Goal: Information Seeking & Learning: Find specific fact

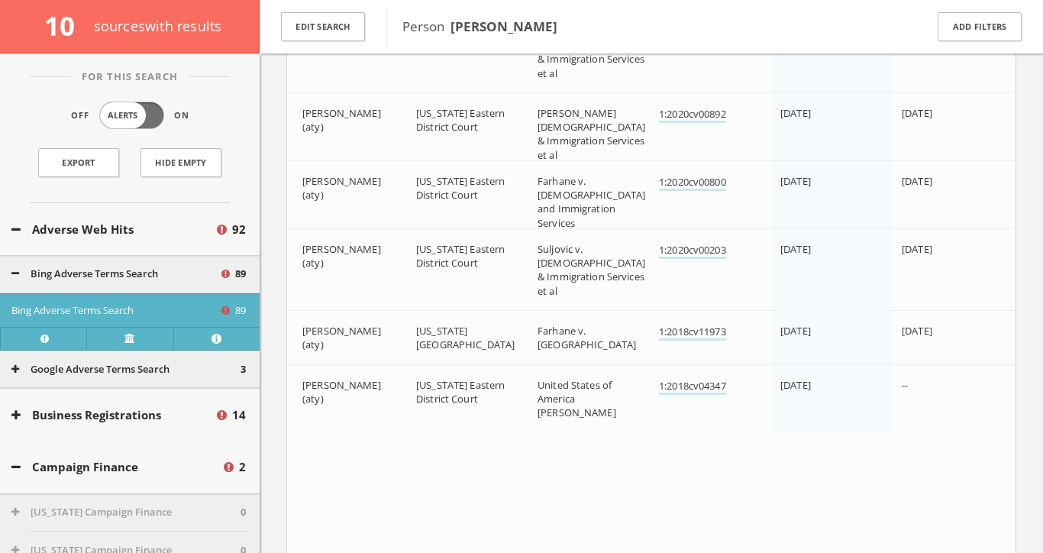
scroll to position [141, 0]
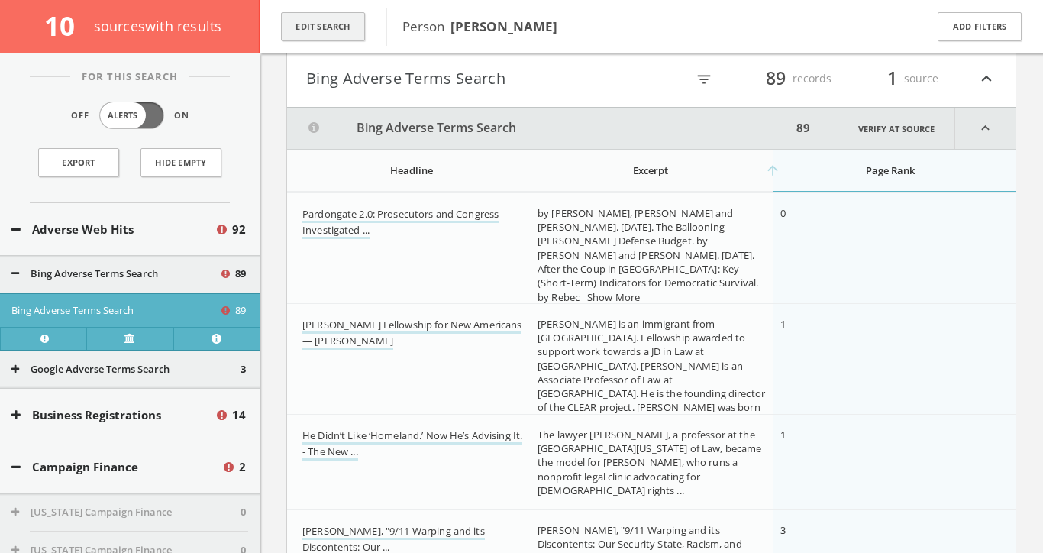
click at [325, 31] on button "Edit Search" at bounding box center [323, 27] width 84 height 30
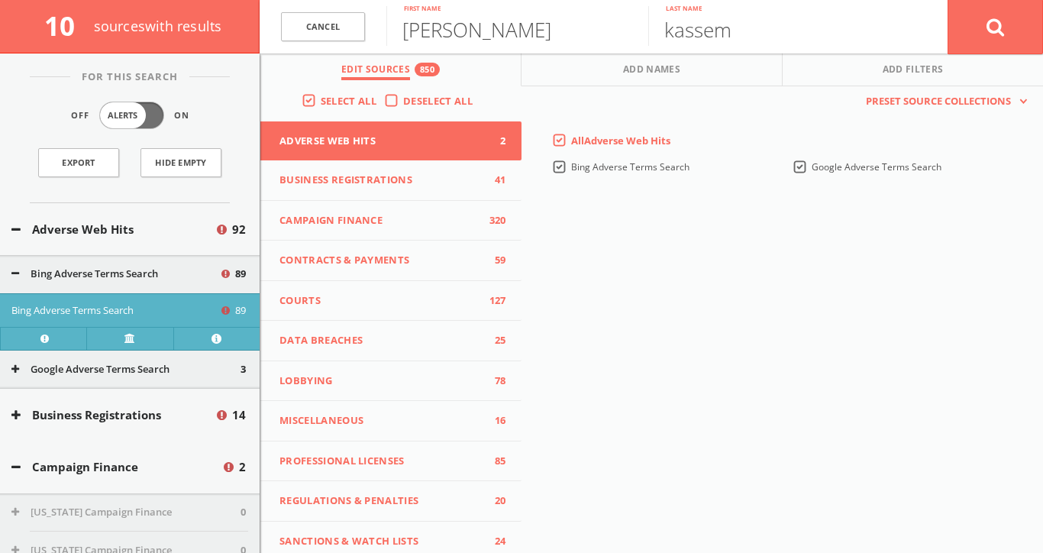
scroll to position [0, 0]
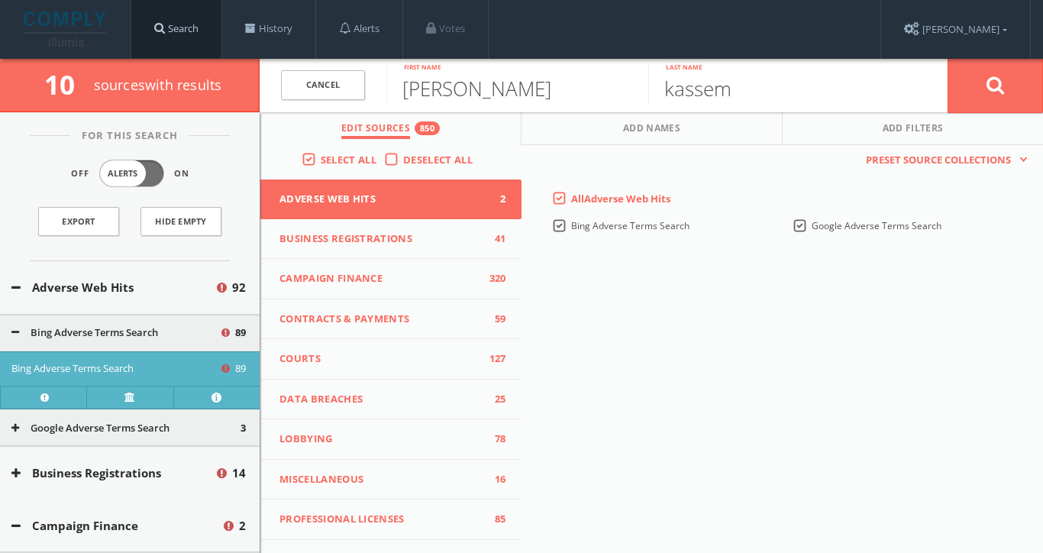
click at [181, 31] on link "Search" at bounding box center [176, 29] width 90 height 58
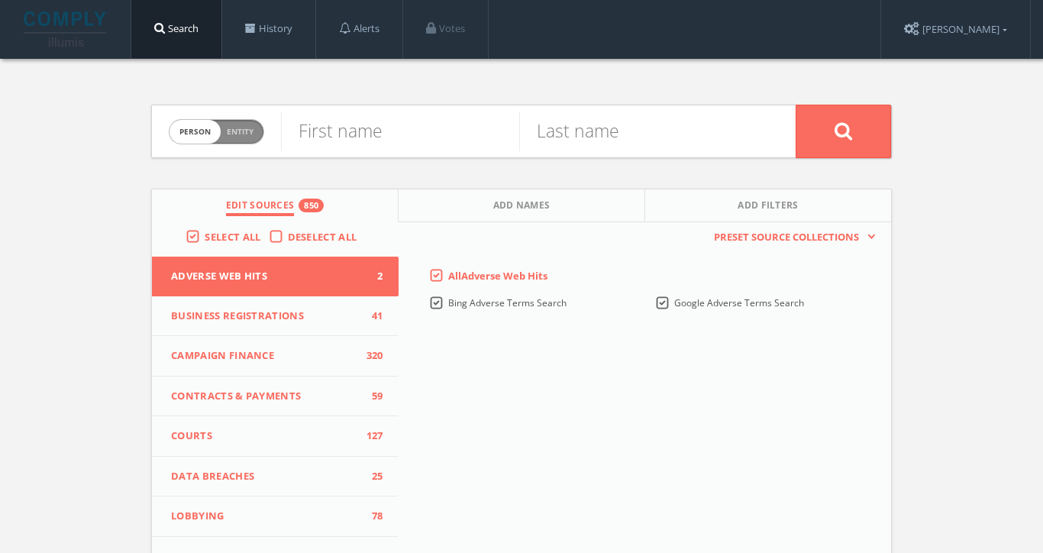
click at [254, 137] on span "Person Entity" at bounding box center [217, 132] width 94 height 24
checkbox input "true"
click at [336, 137] on input "text" at bounding box center [538, 132] width 515 height 40
paste input "Atlantic Importing Company"
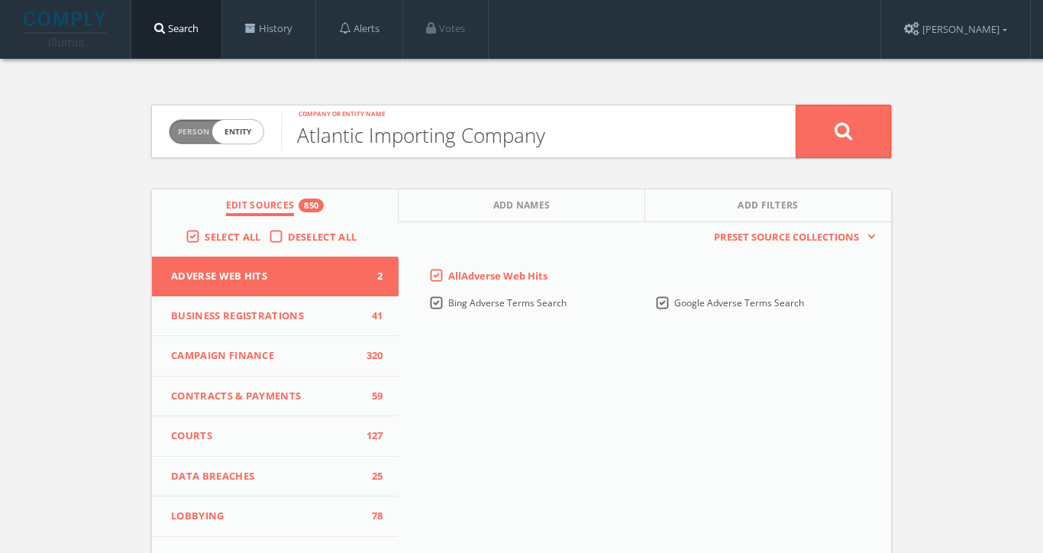
type input "Atlantic Importing Company"
click at [843, 131] on button at bounding box center [843, 131] width 95 height 53
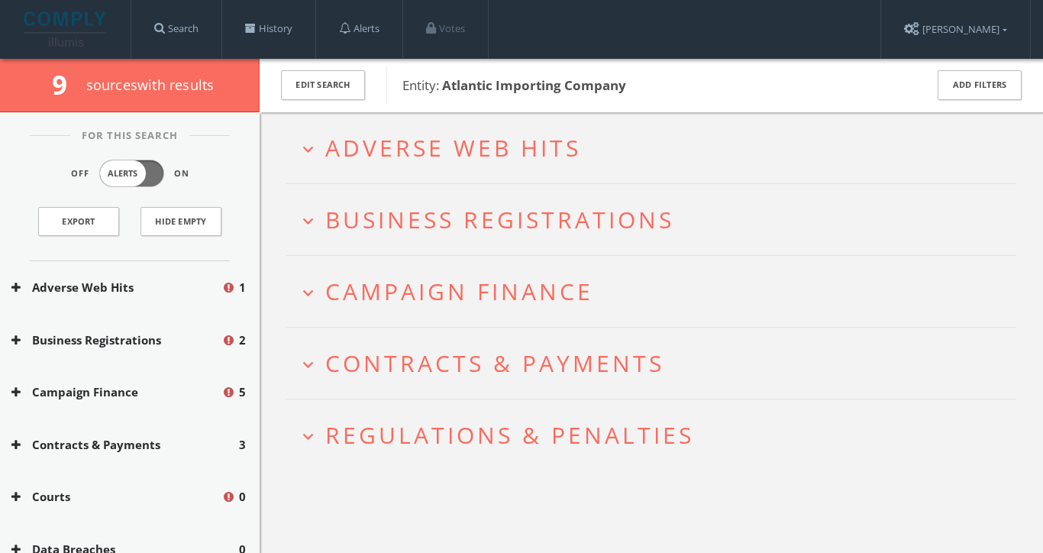
click at [559, 134] on span "Adverse Web Hits" at bounding box center [453, 147] width 256 height 31
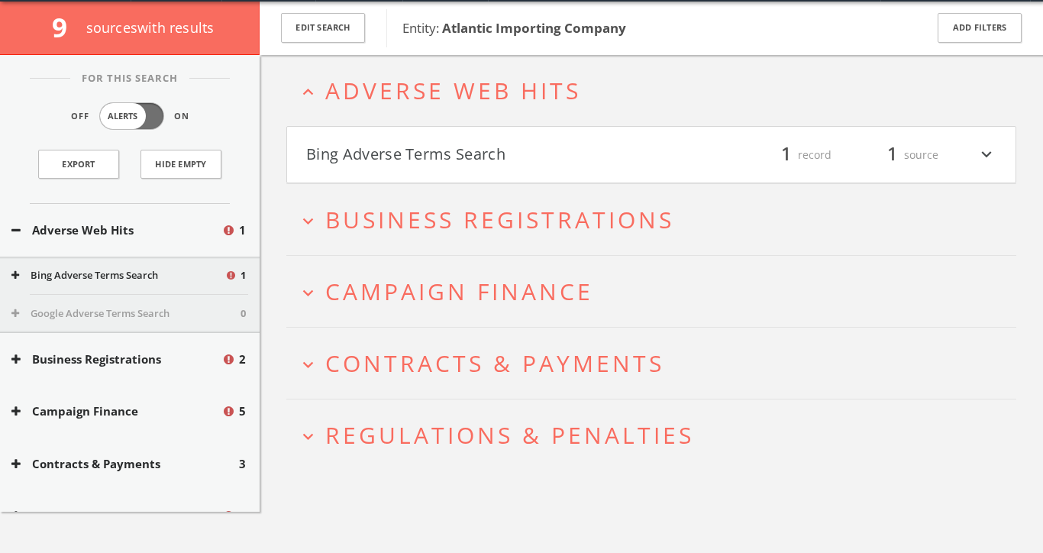
click at [536, 148] on button "Bing Adverse Terms Search" at bounding box center [478, 155] width 345 height 26
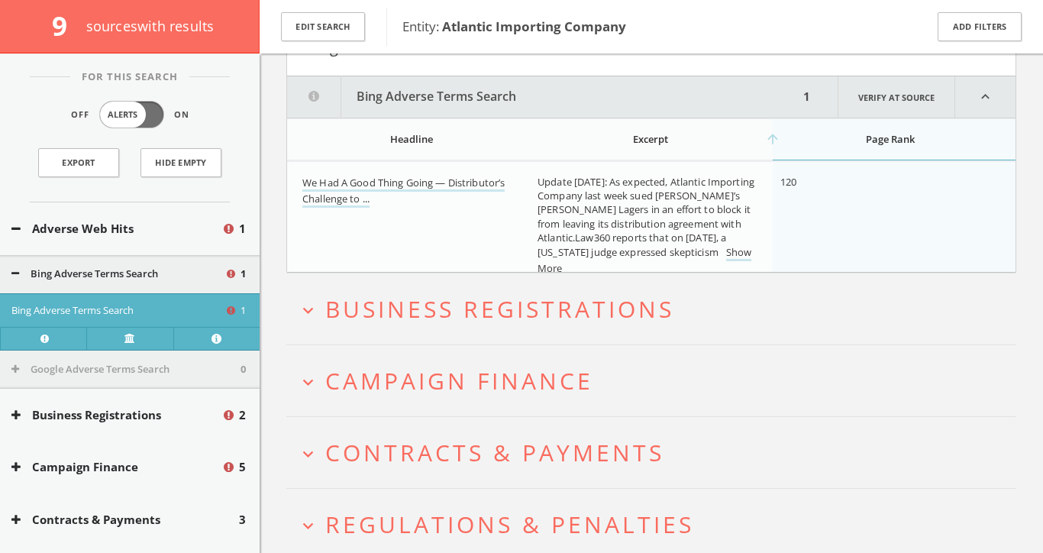
scroll to position [186, 0]
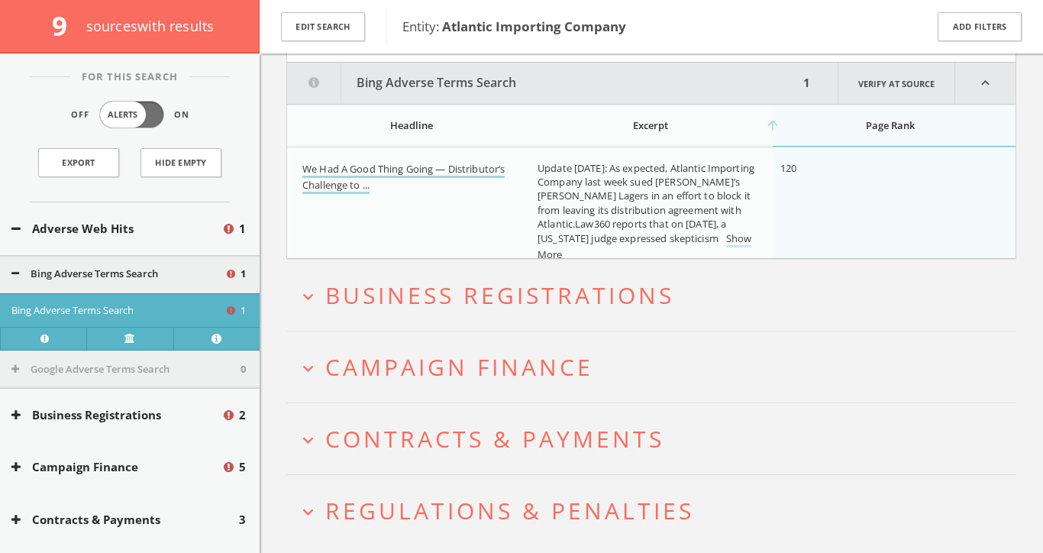
click at [486, 171] on link "We Had A Good Thing Going — Distributor’s Challenge to ..." at bounding box center [403, 178] width 202 height 32
click at [577, 291] on span "Business Registrations" at bounding box center [499, 295] width 349 height 31
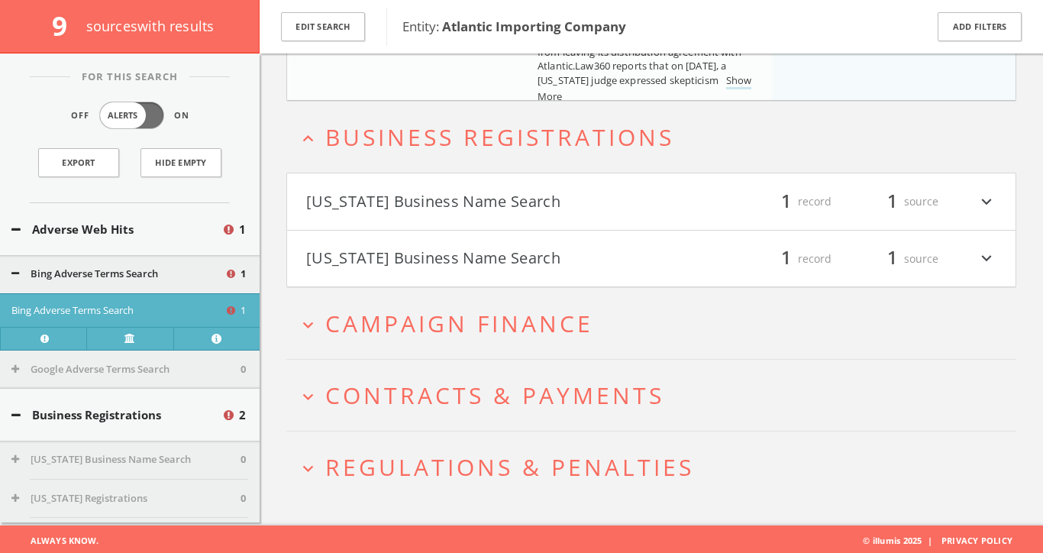
scroll to position [348, 0]
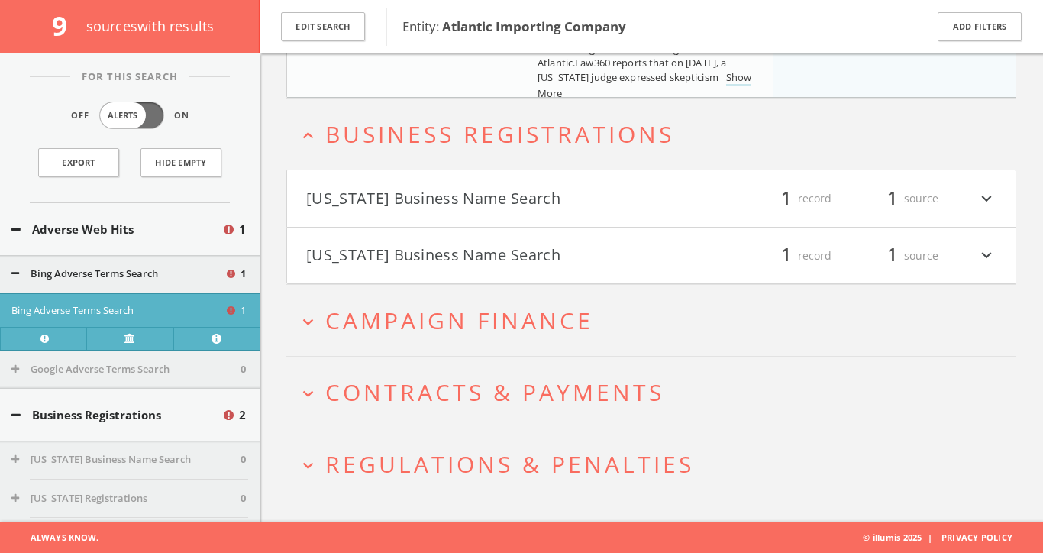
click at [566, 198] on button "[US_STATE] Business Name Search" at bounding box center [478, 199] width 345 height 26
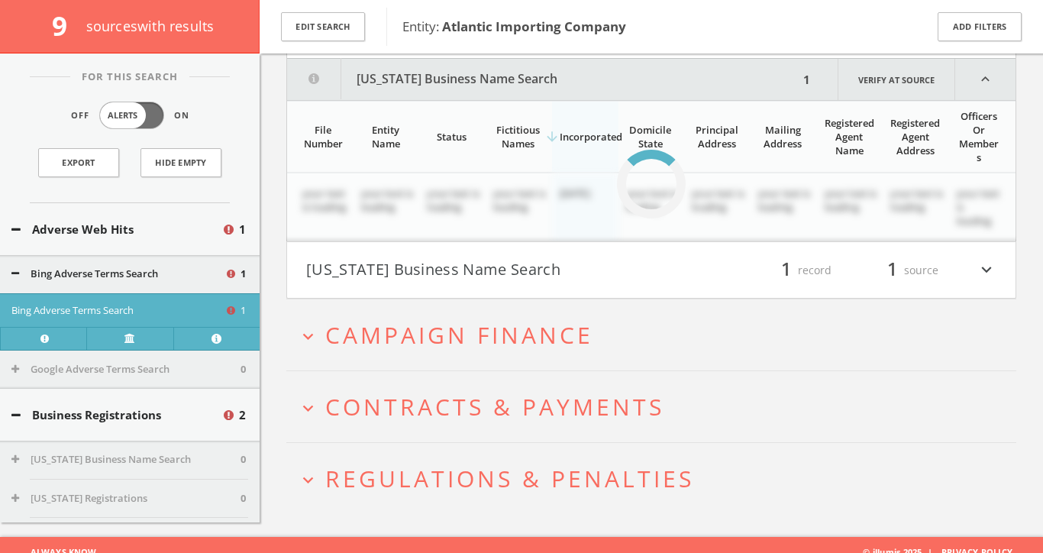
scroll to position [487, 0]
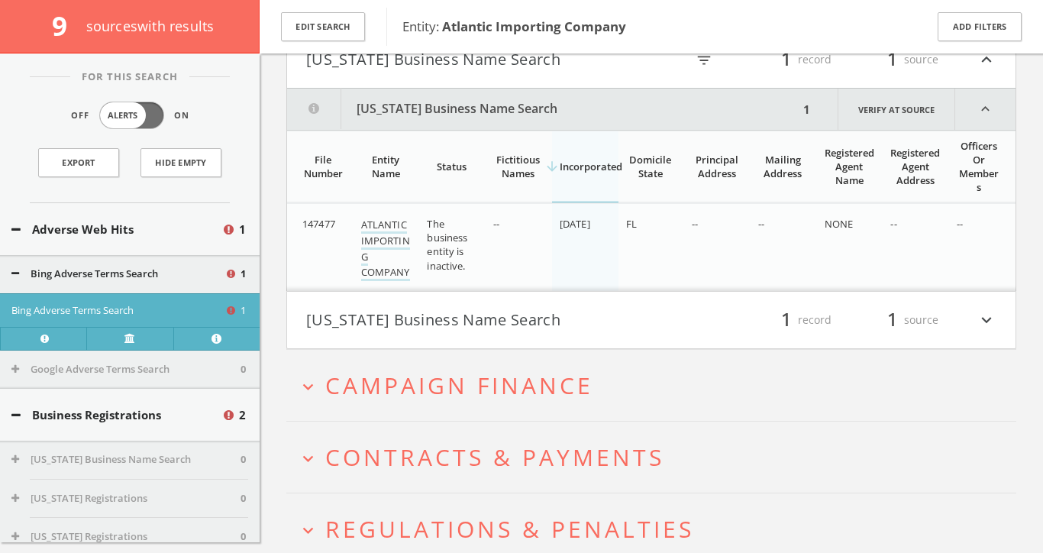
click at [492, 374] on span "Campaign Finance" at bounding box center [459, 385] width 268 height 31
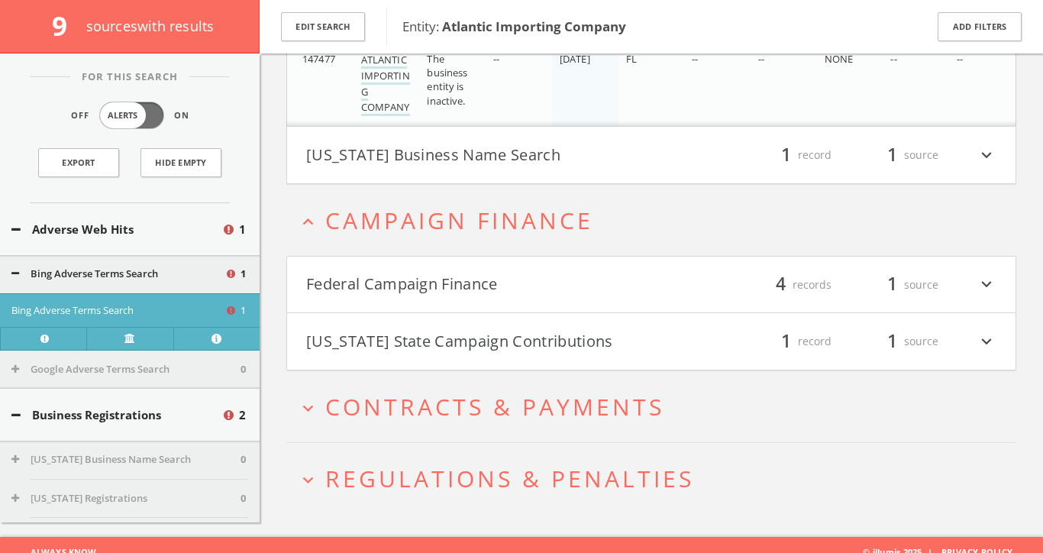
click at [506, 272] on button "Federal Campaign Finance" at bounding box center [478, 285] width 345 height 26
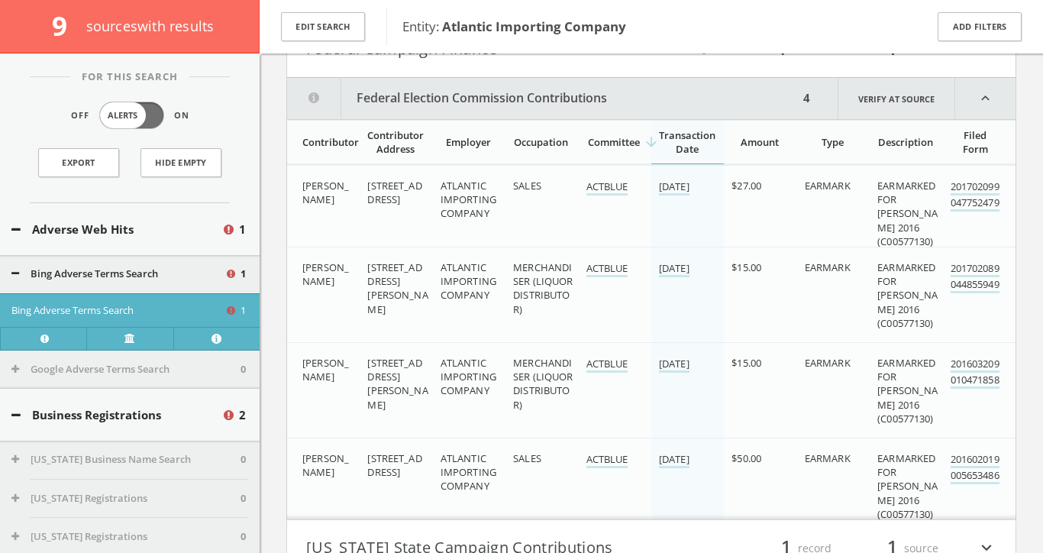
scroll to position [897, 0]
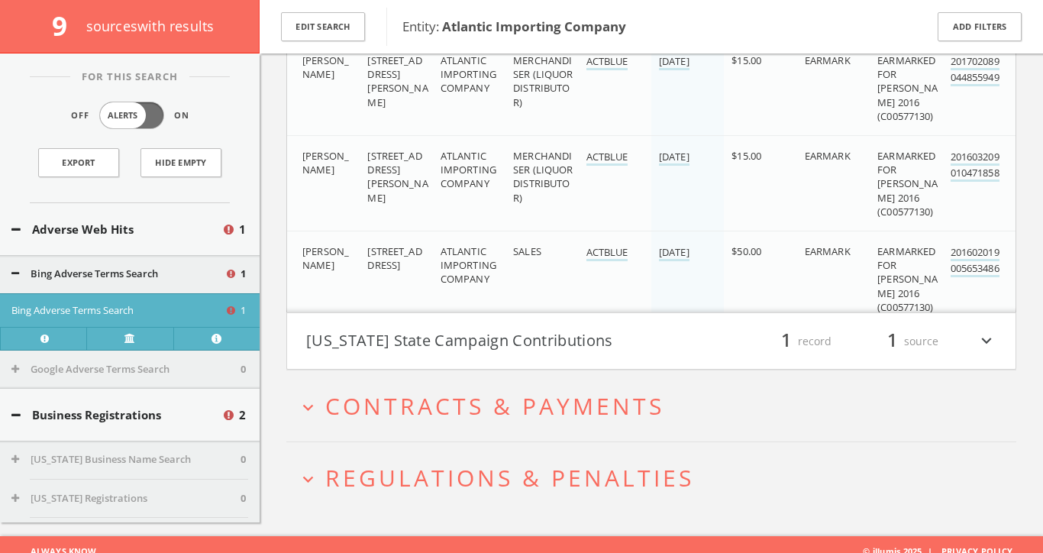
click at [456, 328] on button "[US_STATE] State Campaign Contributions" at bounding box center [478, 341] width 345 height 26
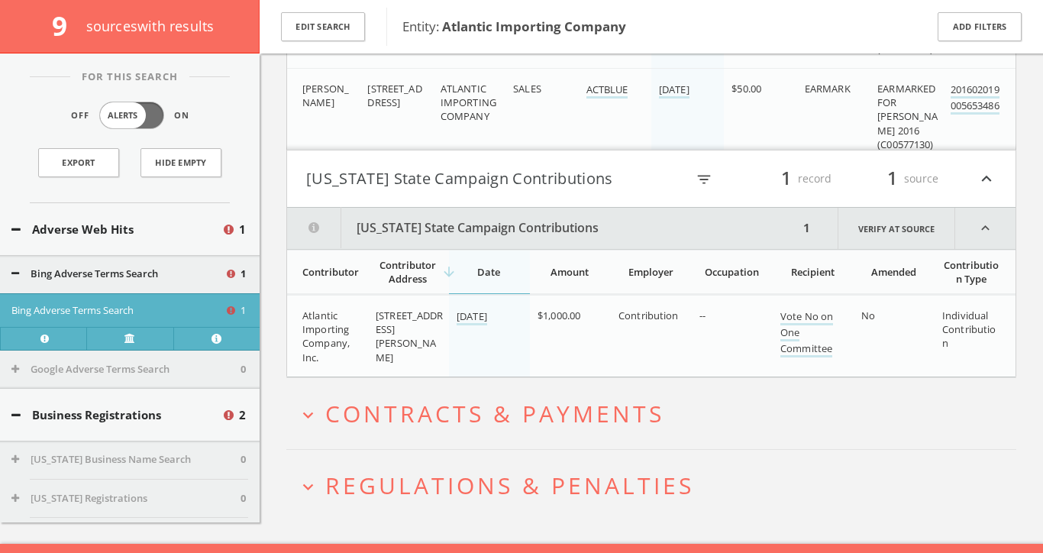
scroll to position [1264, 0]
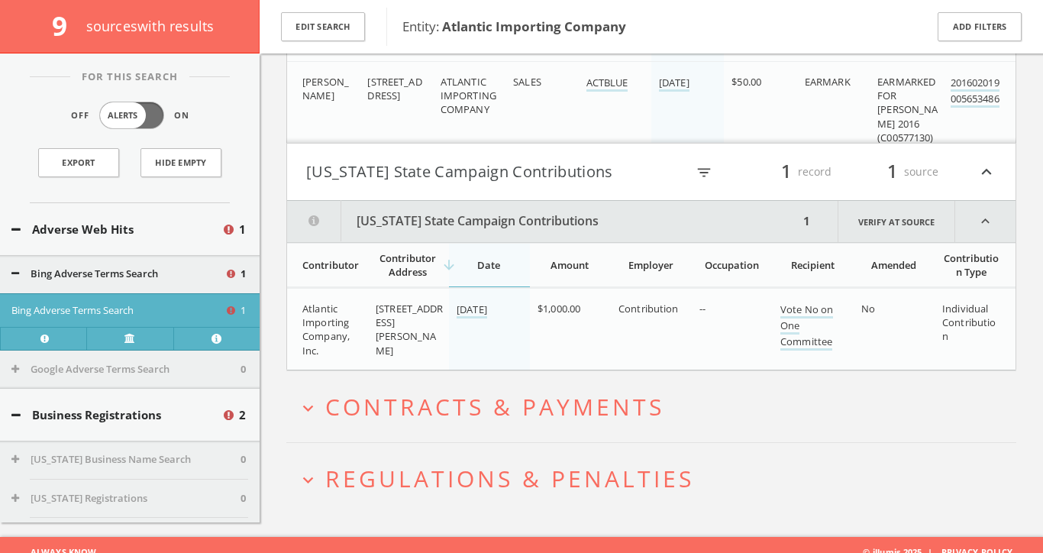
click at [452, 394] on span "Contracts & Payments" at bounding box center [494, 406] width 339 height 31
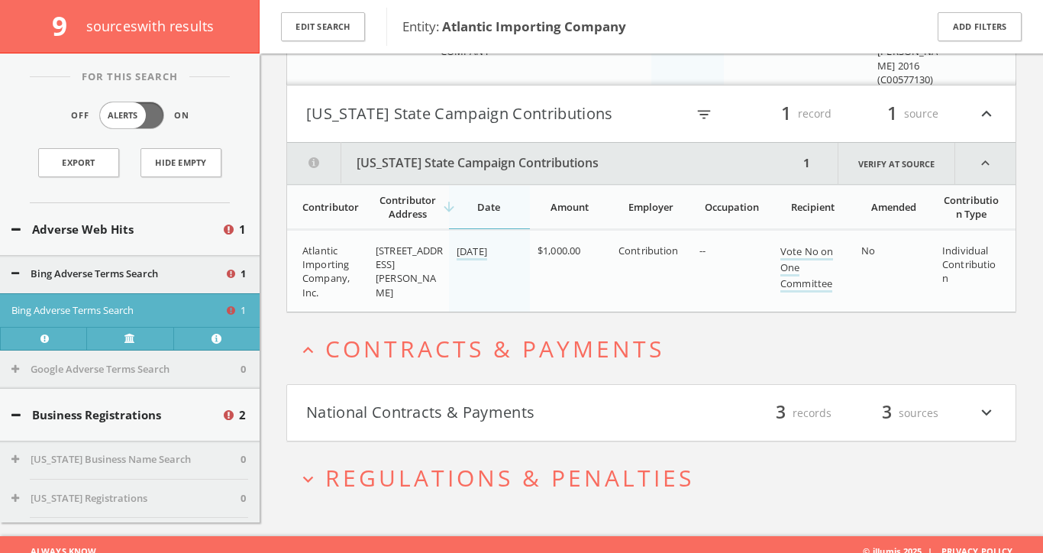
click at [452, 400] on button "National Contracts & Payments" at bounding box center [478, 413] width 345 height 26
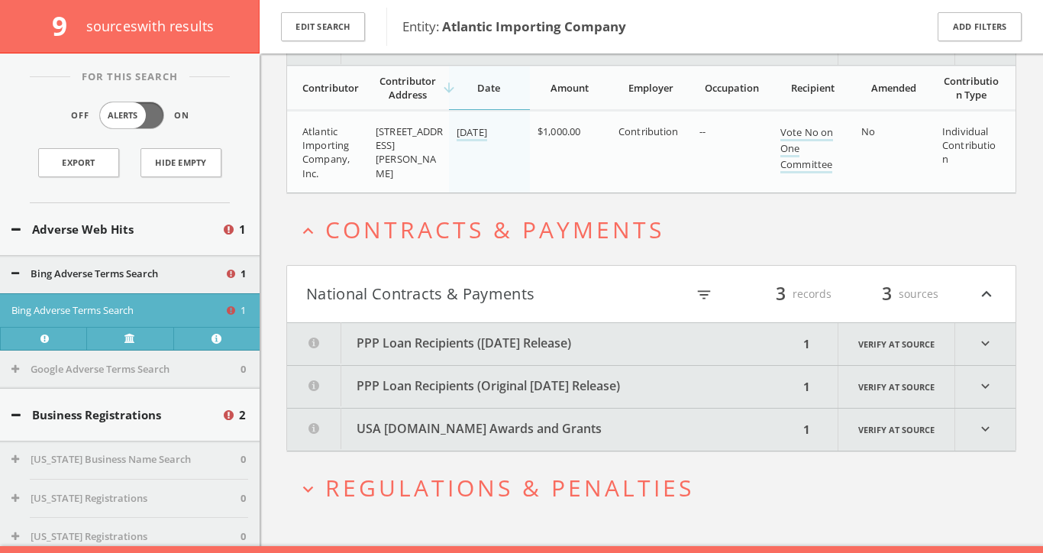
scroll to position [1450, 0]
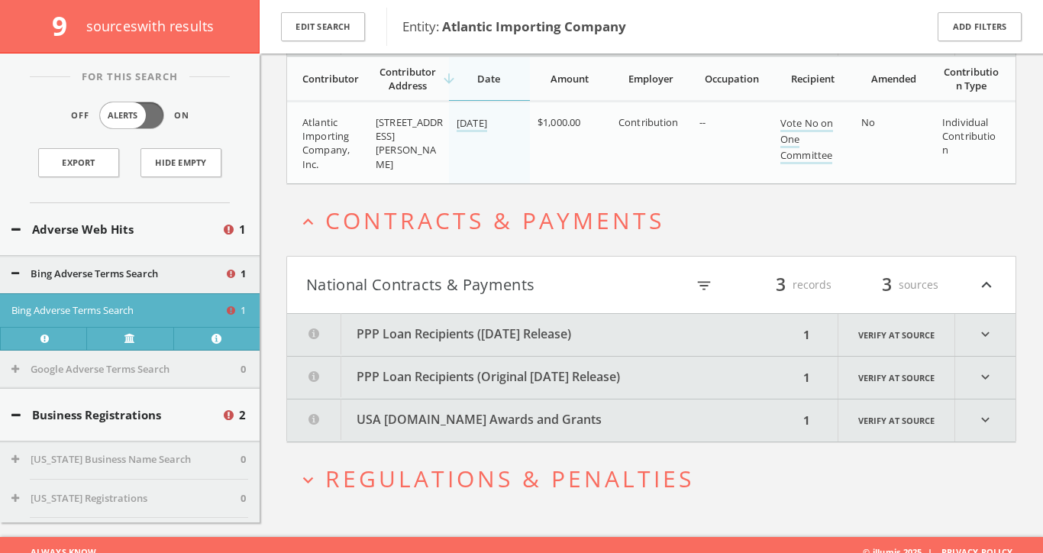
click at [452, 399] on button "USA [DOMAIN_NAME] Awards and Grants" at bounding box center [543, 420] width 512 height 42
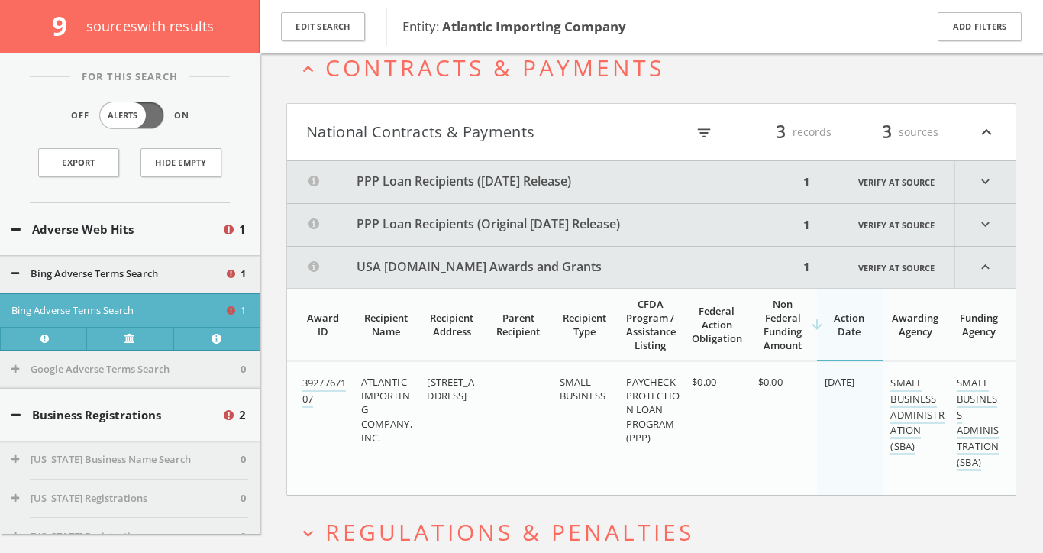
scroll to position [1657, 0]
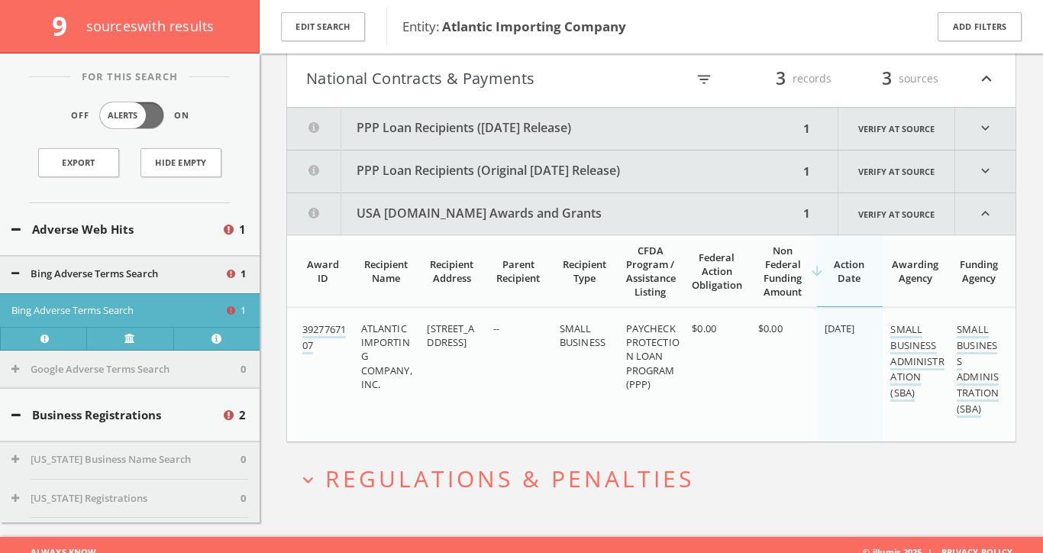
click at [475, 168] on button "PPP Loan Recipients (Original [DATE] Release)" at bounding box center [543, 171] width 512 height 42
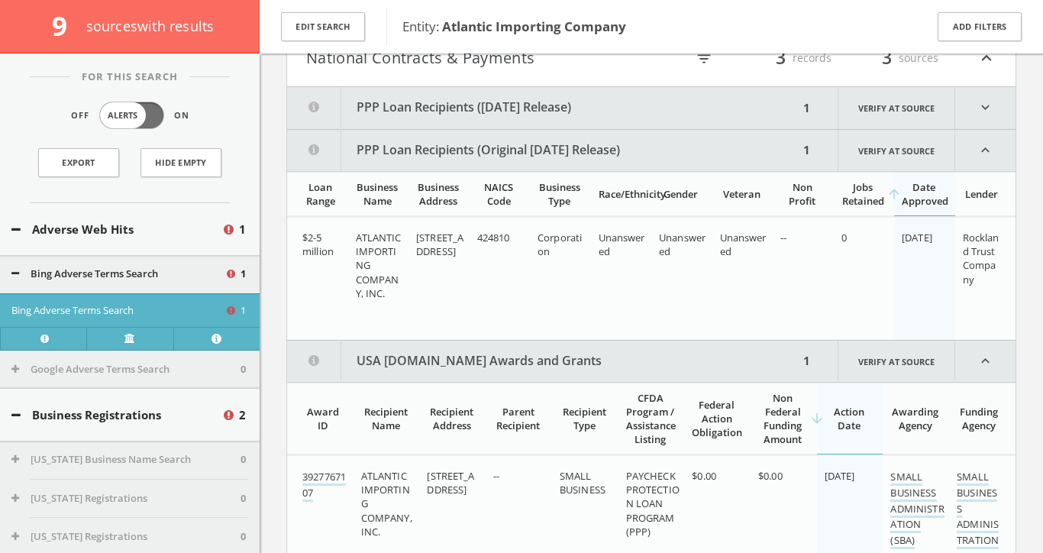
click at [474, 92] on button "PPP Loan Recipients ([DATE] Release)" at bounding box center [543, 108] width 512 height 42
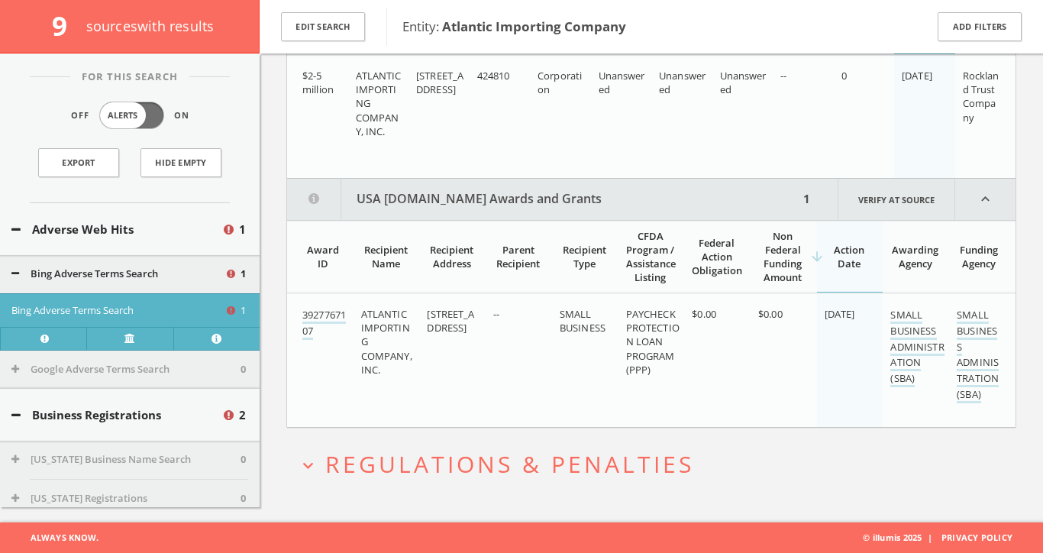
scroll to position [2007, 0]
click at [584, 530] on footer "Always Know. © illumis 2025 | Privacy Policy" at bounding box center [521, 537] width 1043 height 31
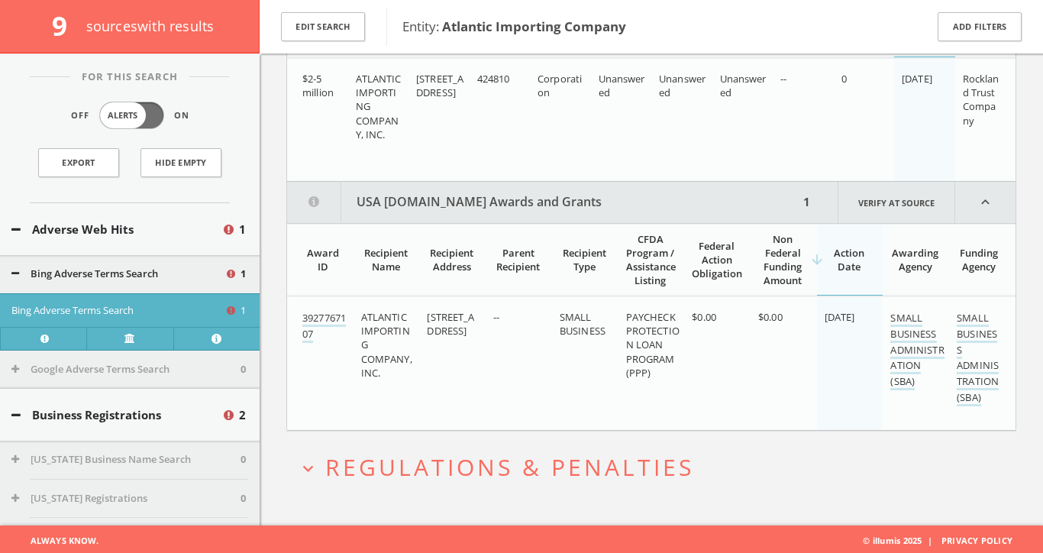
scroll to position [2020, 0]
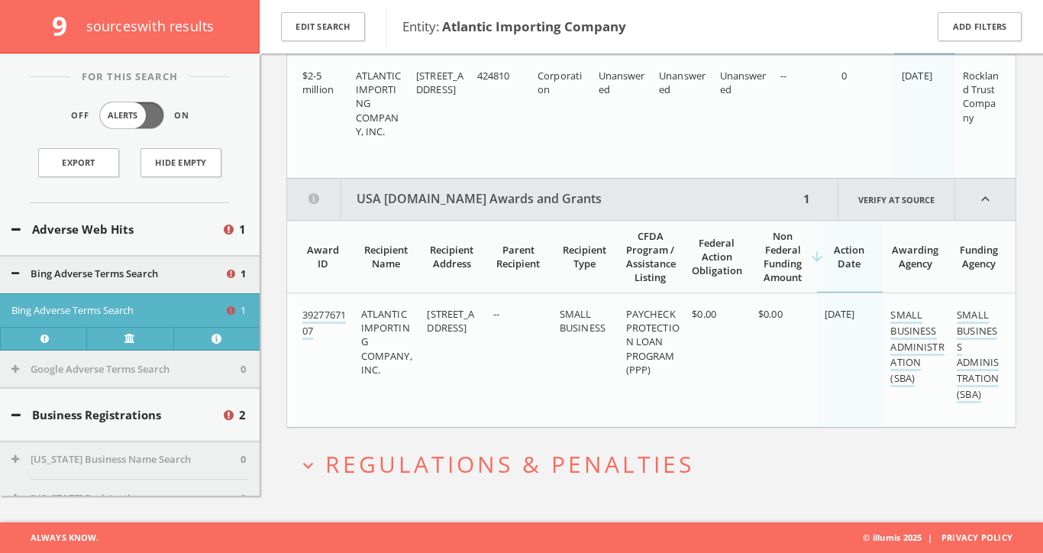
click at [362, 522] on footer "Always Know. © illumis 2025 | Privacy Policy" at bounding box center [521, 537] width 1043 height 31
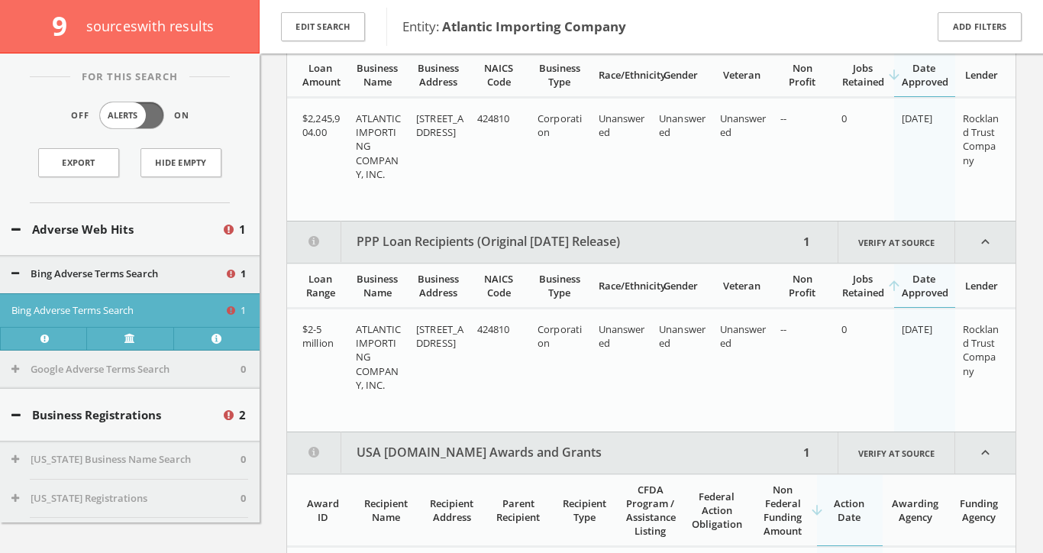
scroll to position [1993, 0]
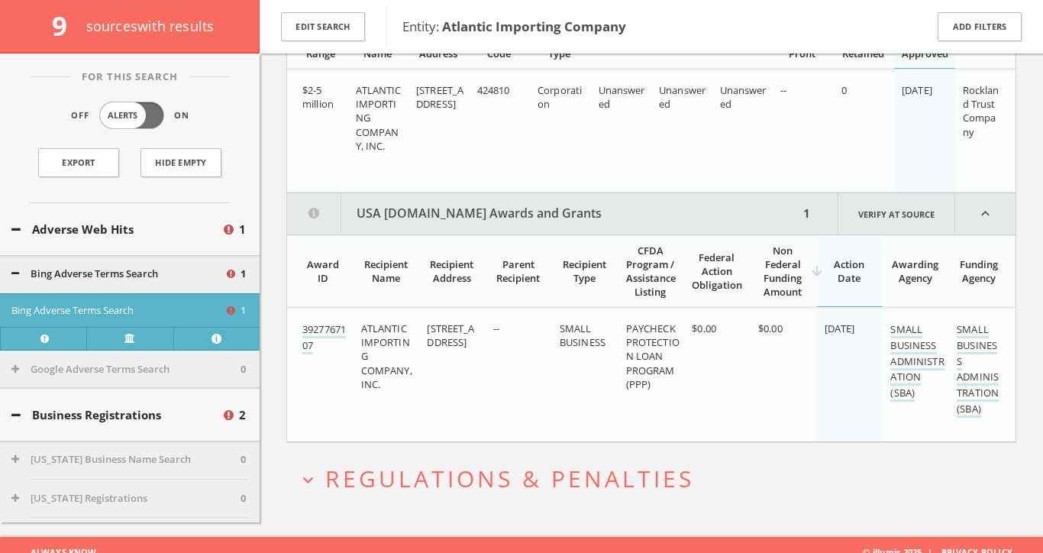
click at [309, 470] on icon "expand_more" at bounding box center [308, 480] width 21 height 21
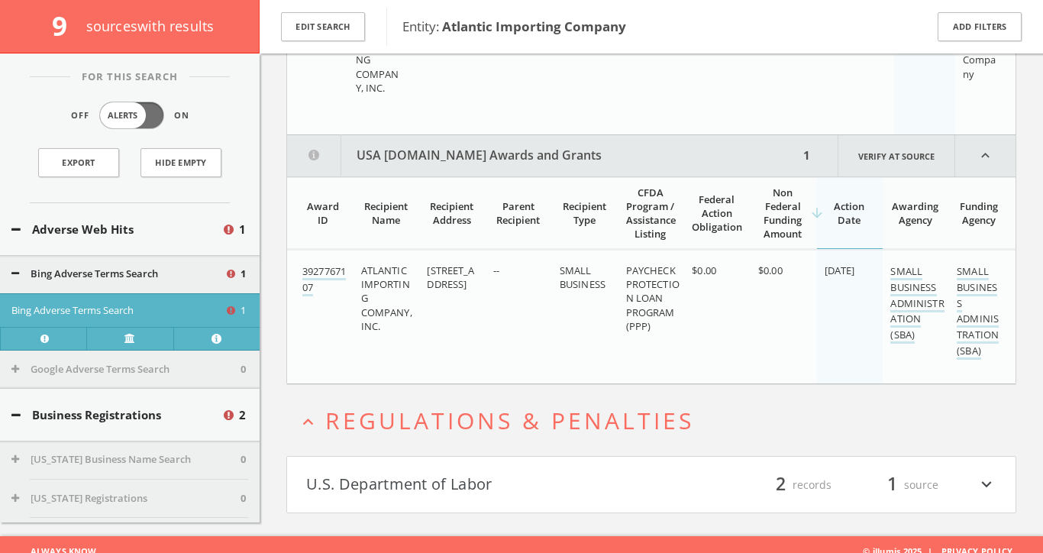
click at [309, 472] on button "U.S. Department of Labor" at bounding box center [478, 485] width 345 height 26
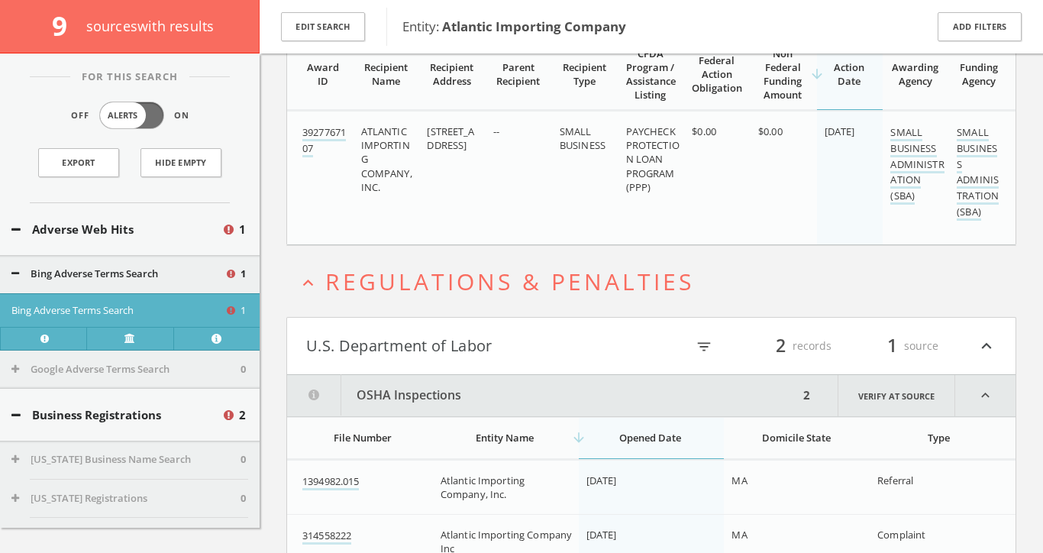
scroll to position [2246, 0]
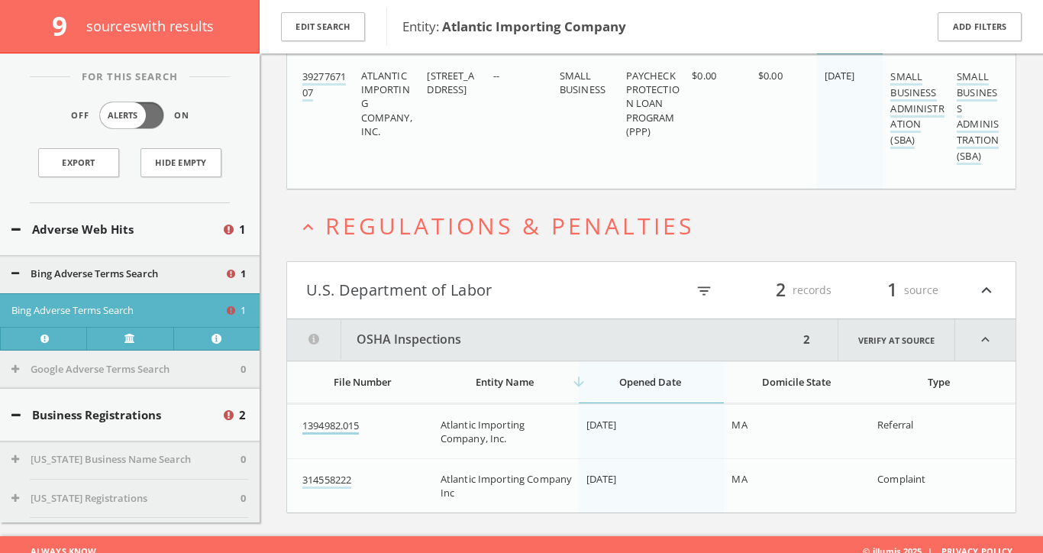
click at [335, 419] on link "1394982.015" at bounding box center [330, 427] width 57 height 16
click at [337, 473] on link "314558222" at bounding box center [326, 481] width 49 height 16
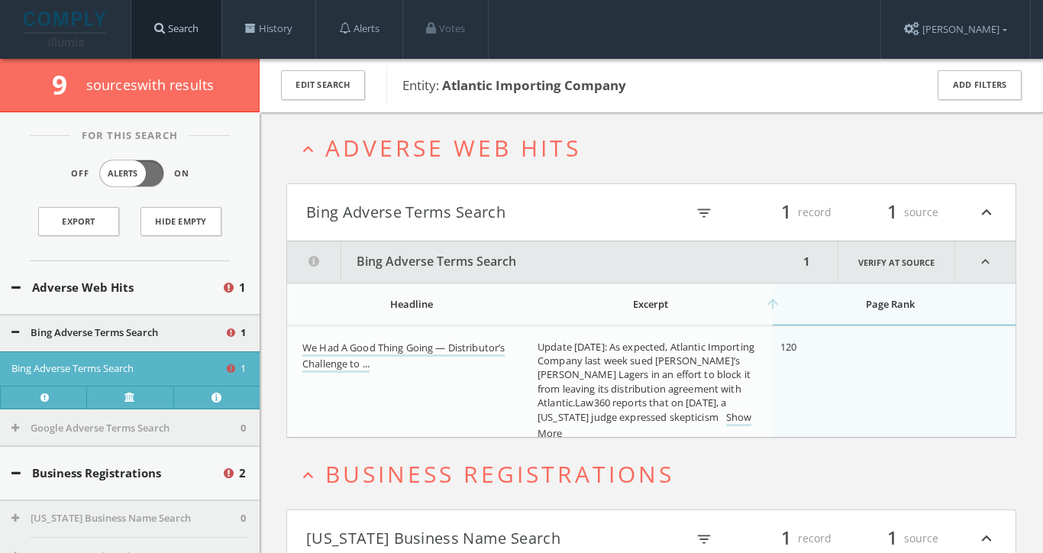
click at [163, 29] on span at bounding box center [159, 27] width 11 height 11
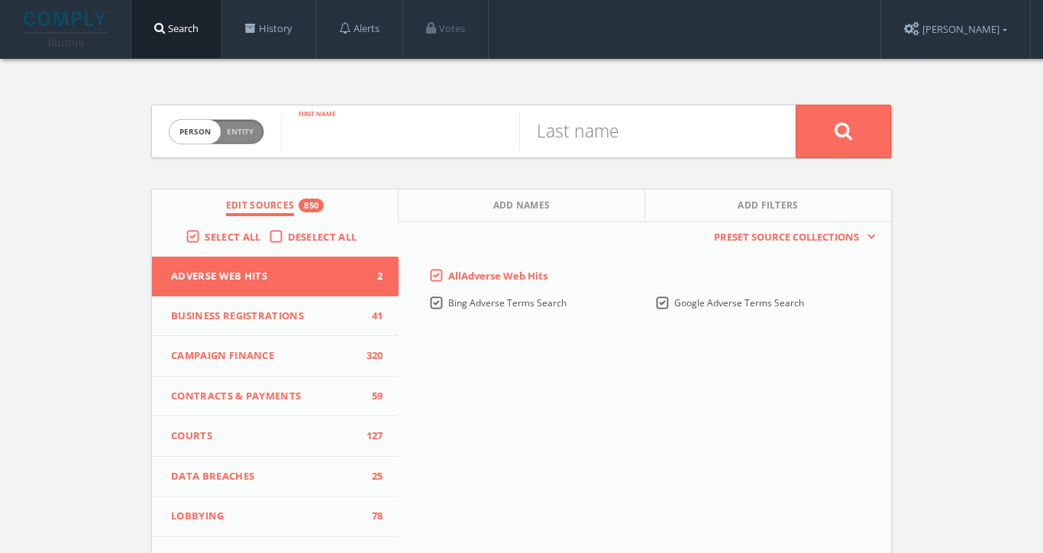
click at [322, 121] on input "text" at bounding box center [400, 132] width 238 height 40
type input "[PERSON_NAME]"
click at [843, 131] on button at bounding box center [843, 131] width 95 height 53
